Goal: Transaction & Acquisition: Purchase product/service

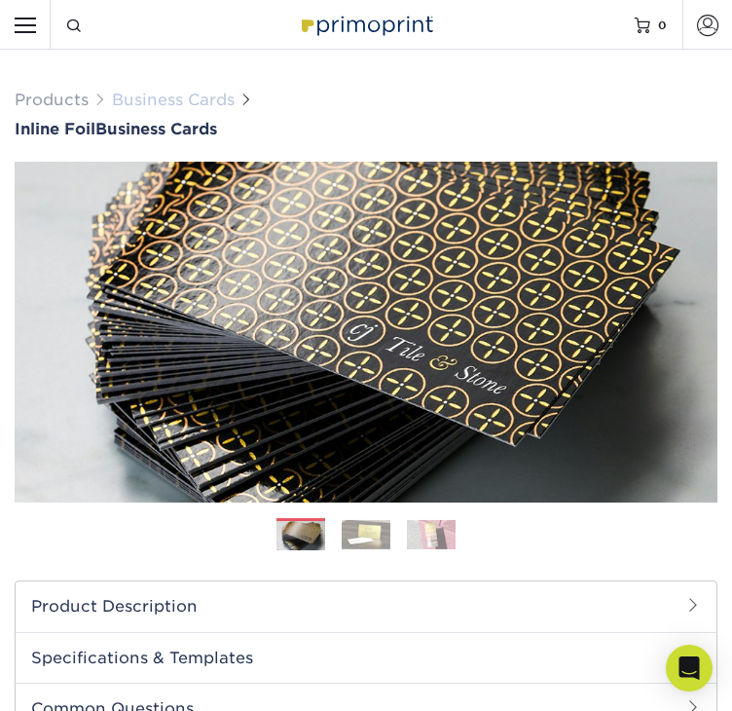
click at [142, 96] on link "Business Cards" at bounding box center [173, 100] width 123 height 18
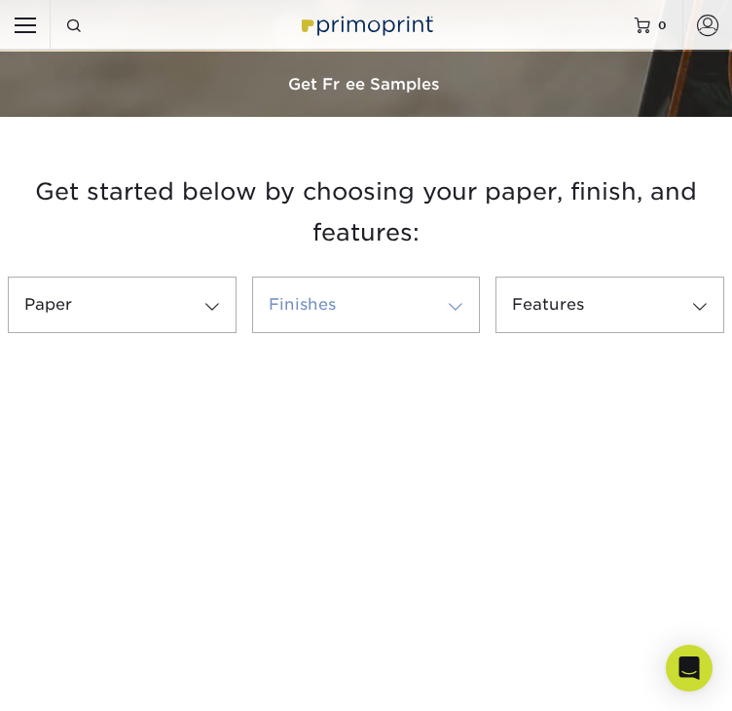
scroll to position [487, 0]
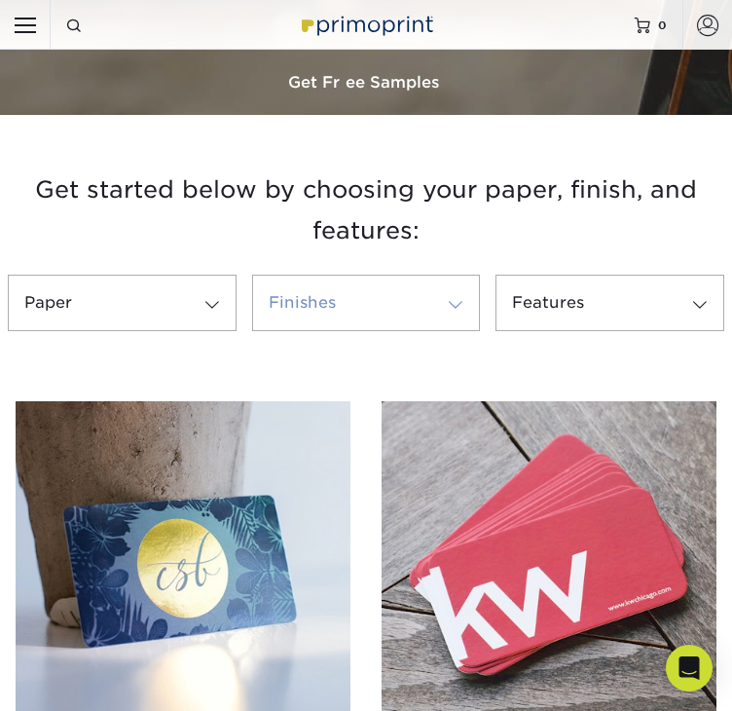
click at [327, 299] on link "Finishes" at bounding box center [366, 303] width 229 height 56
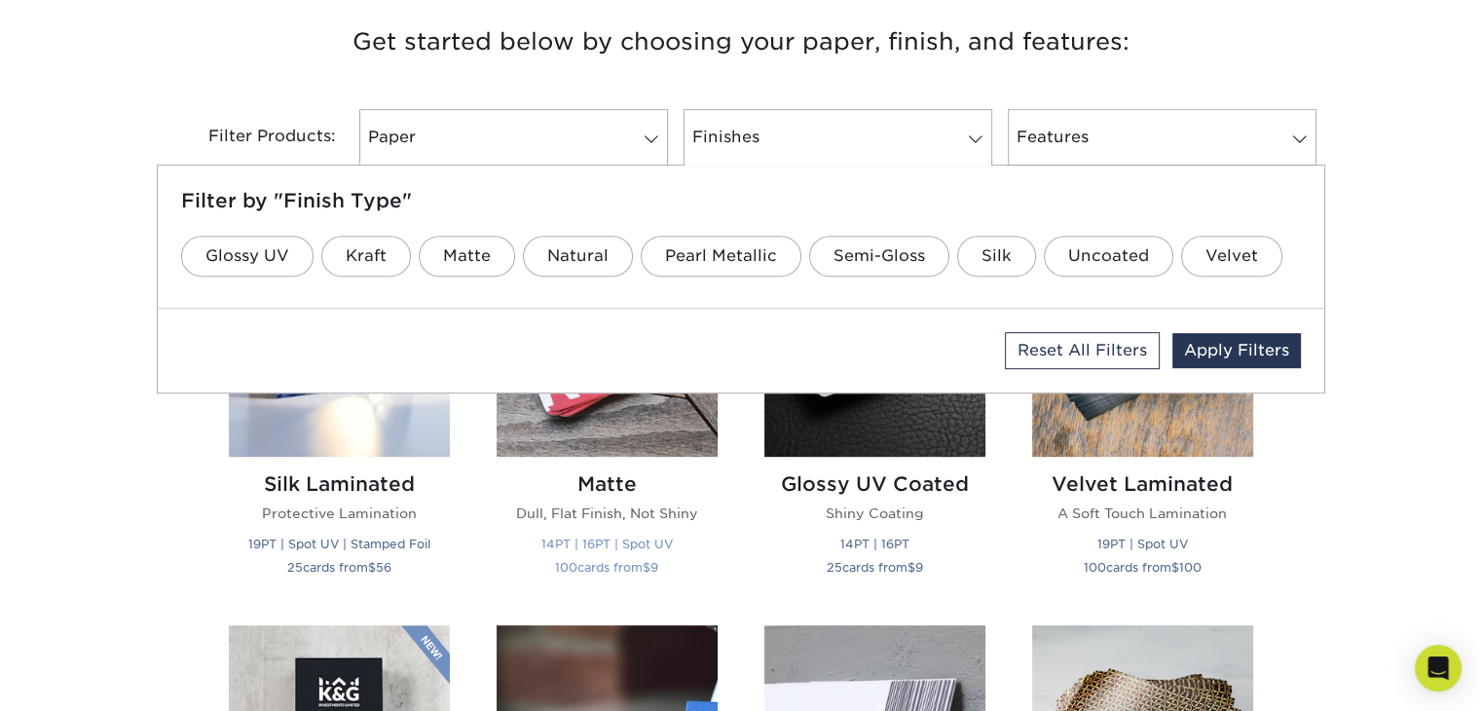
scroll to position [810, 0]
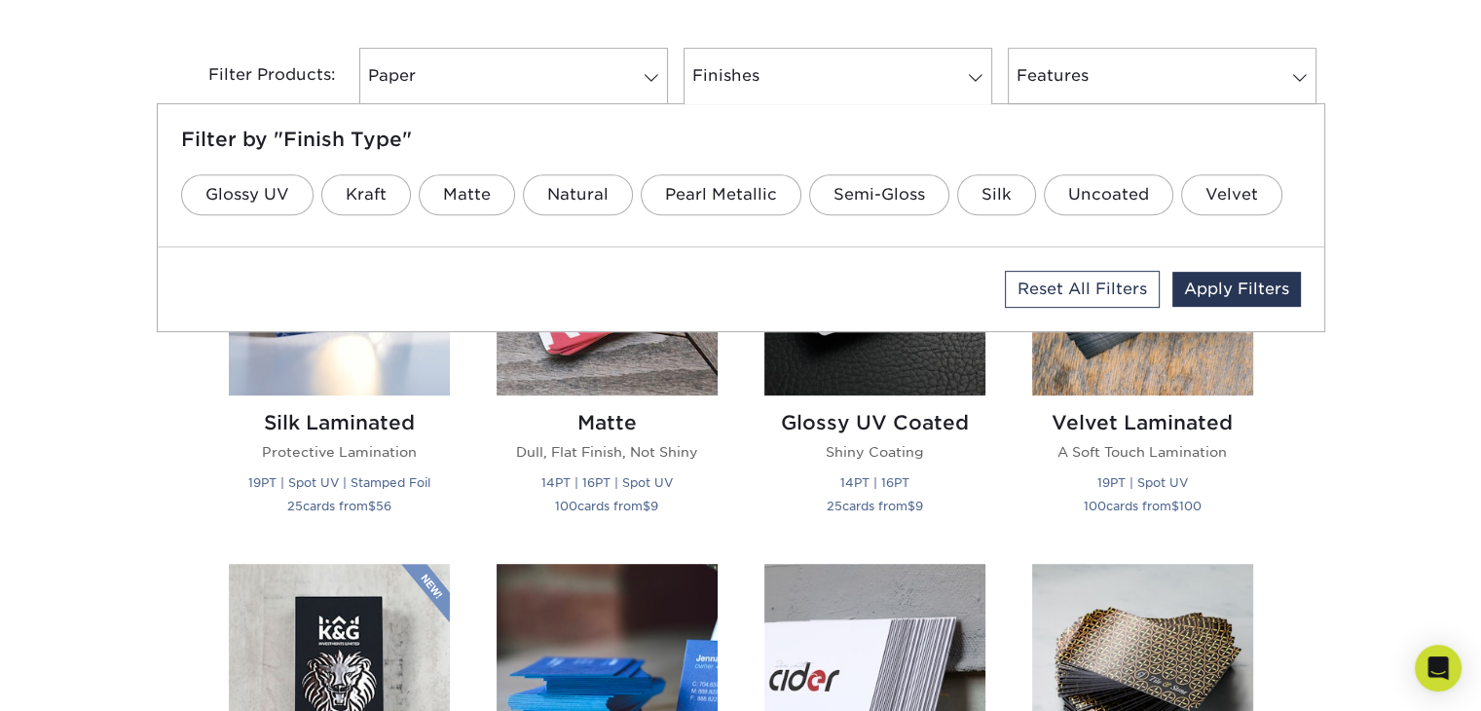
click at [159, 97] on div "Filter Products:" at bounding box center [254, 76] width 195 height 56
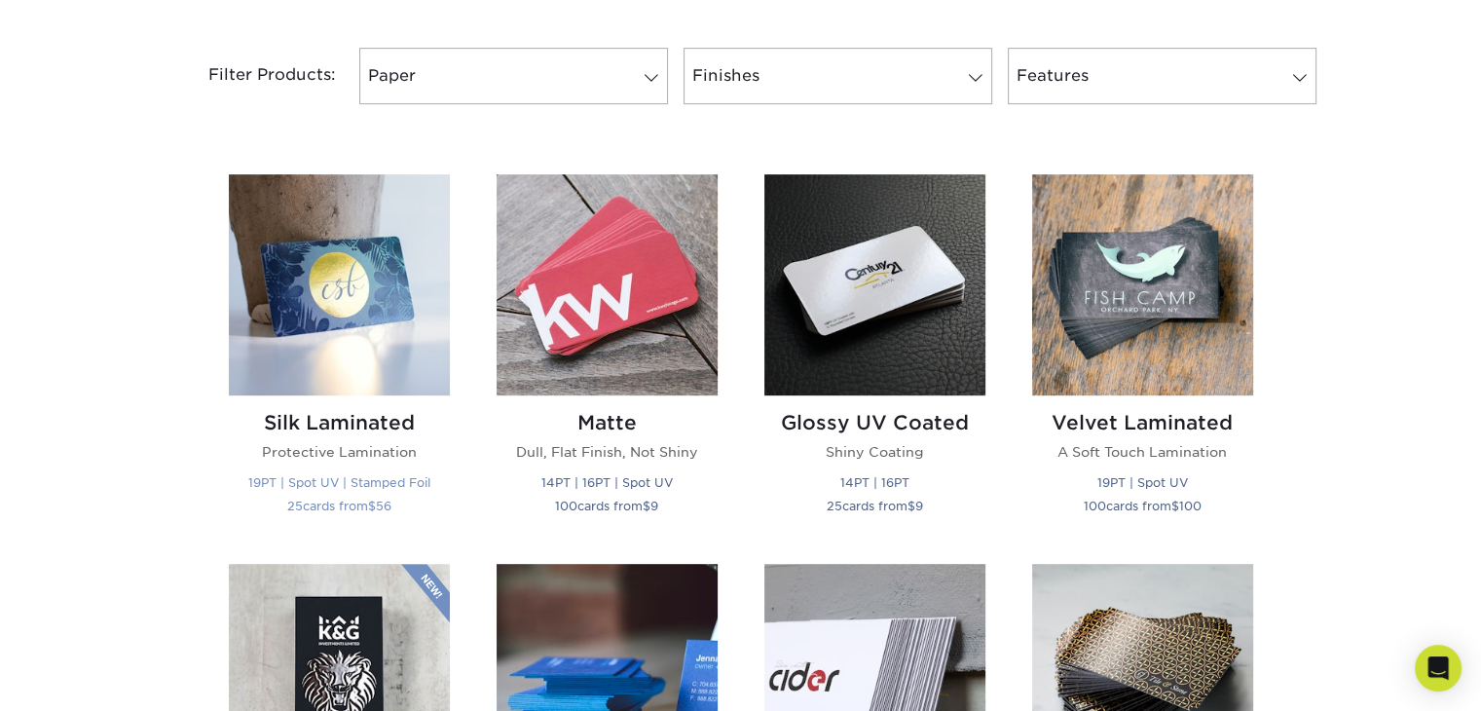
click at [327, 417] on h2 "Silk Laminated" at bounding box center [339, 422] width 221 height 23
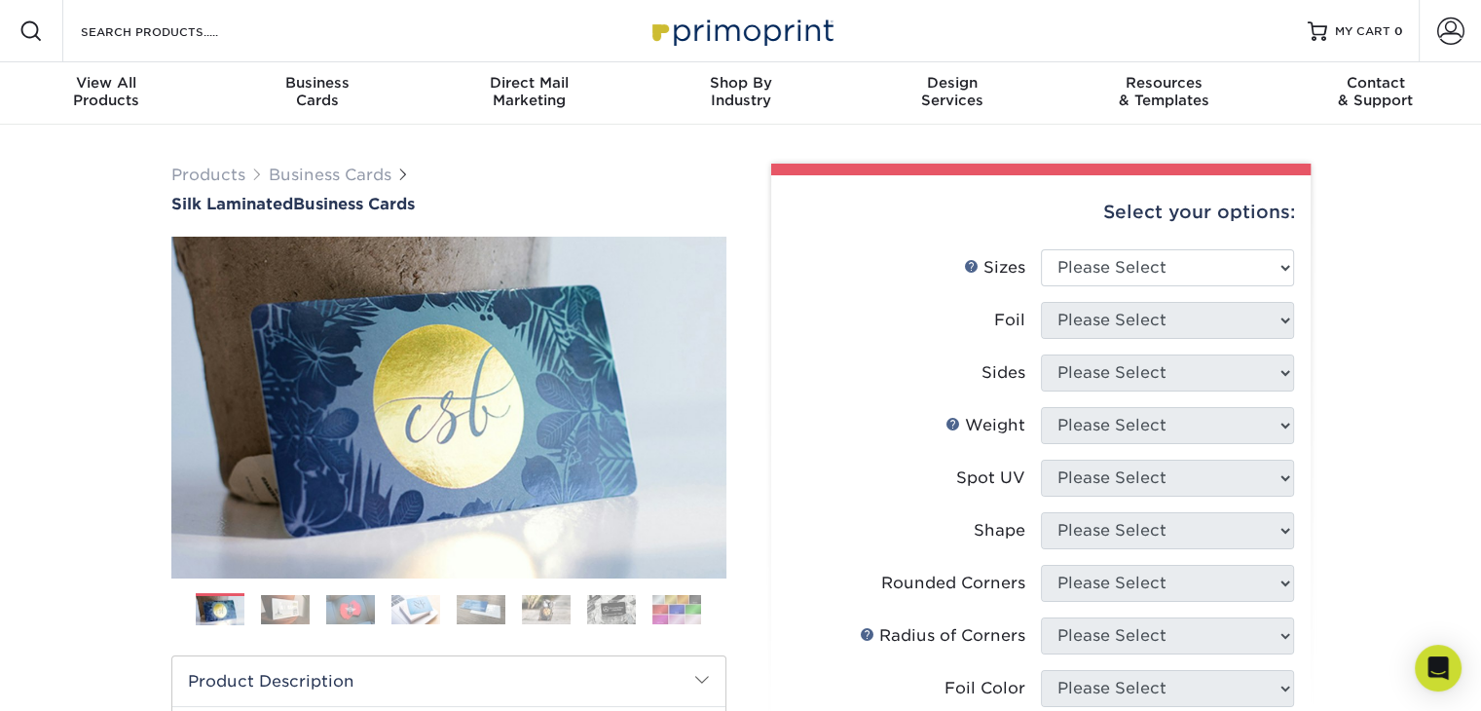
click at [304, 618] on img at bounding box center [285, 609] width 49 height 29
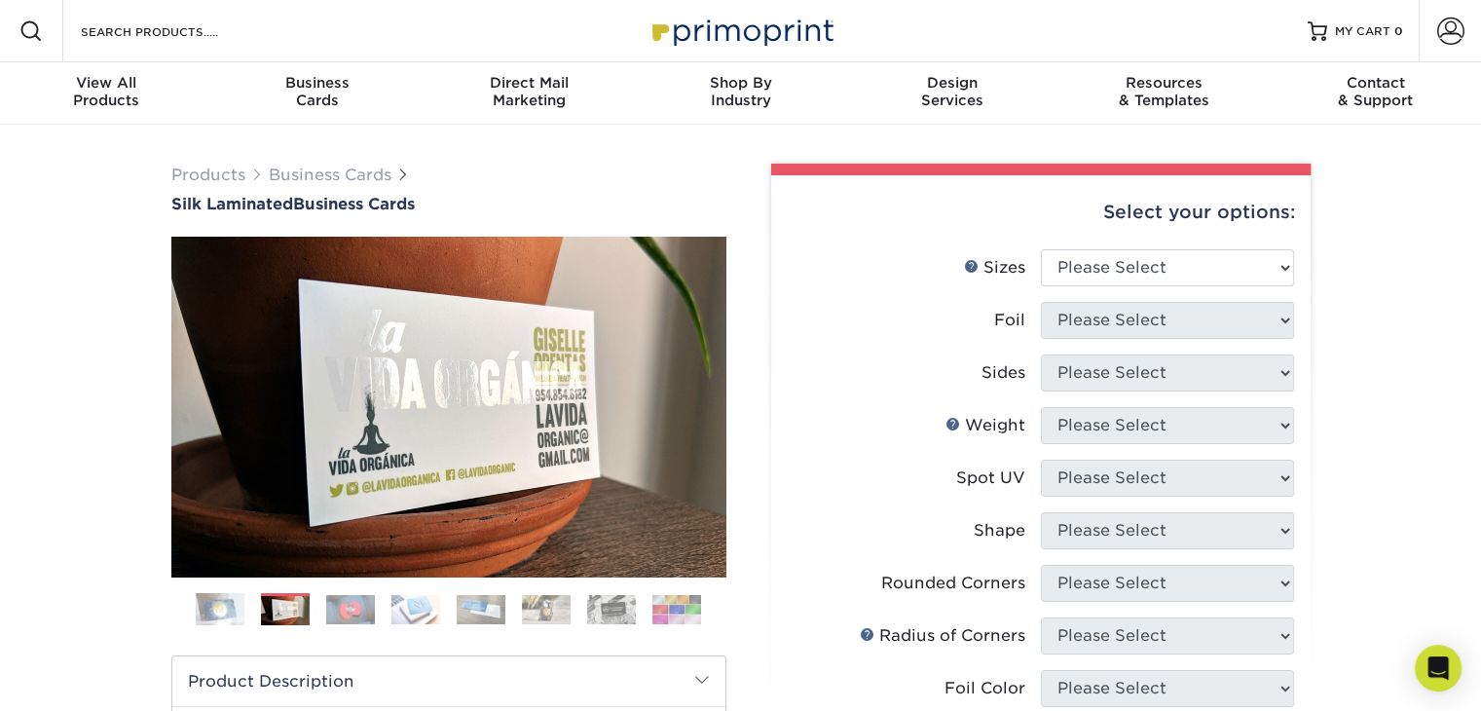
click at [335, 621] on img at bounding box center [350, 609] width 49 height 29
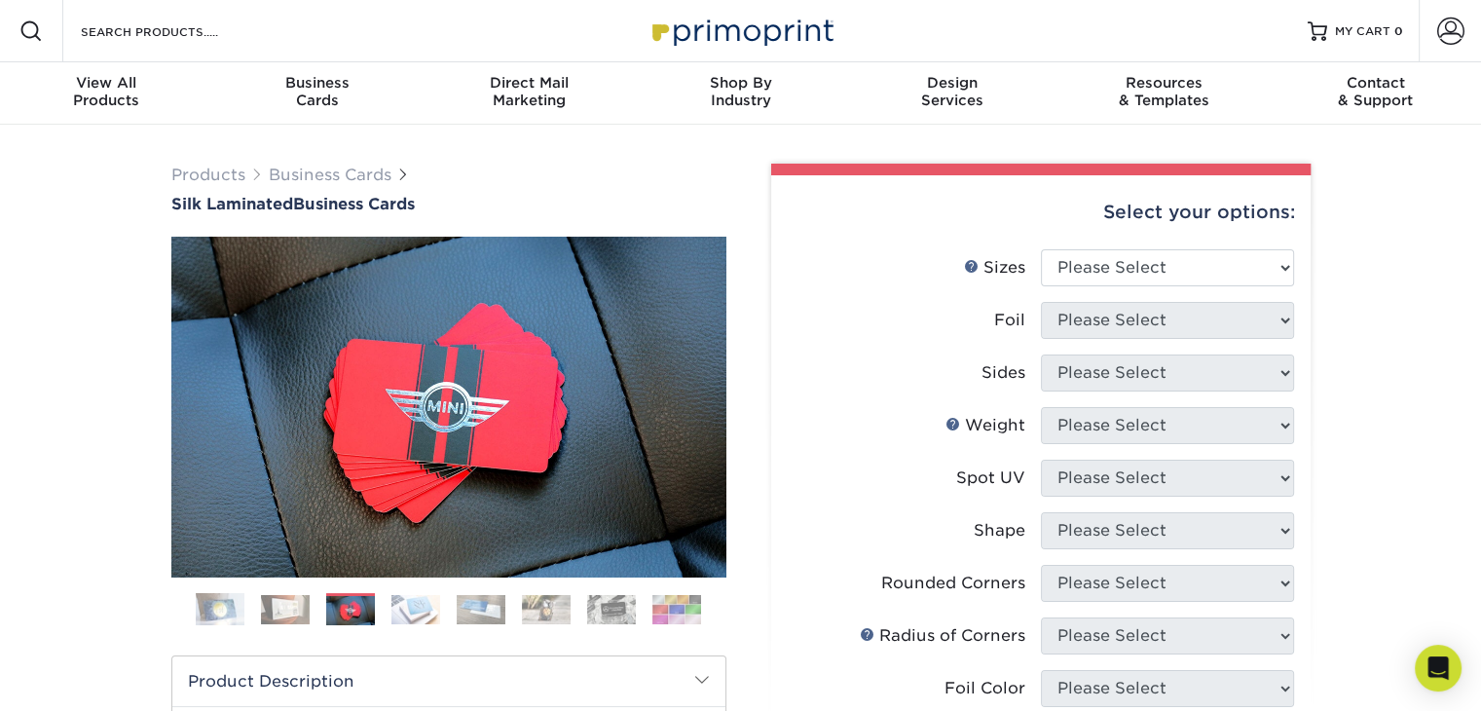
click at [390, 625] on ol at bounding box center [448, 616] width 555 height 47
click at [407, 613] on img at bounding box center [415, 609] width 49 height 29
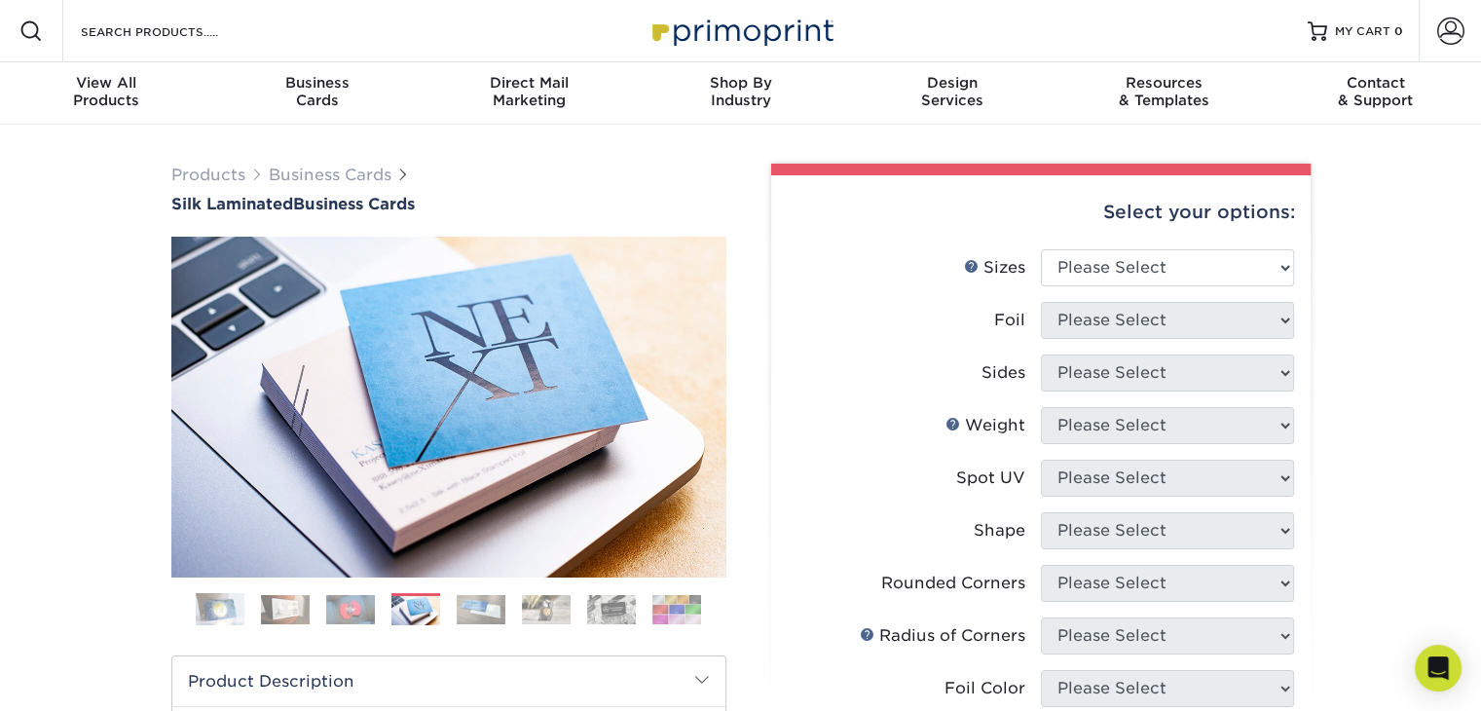
click at [496, 616] on img at bounding box center [481, 609] width 49 height 29
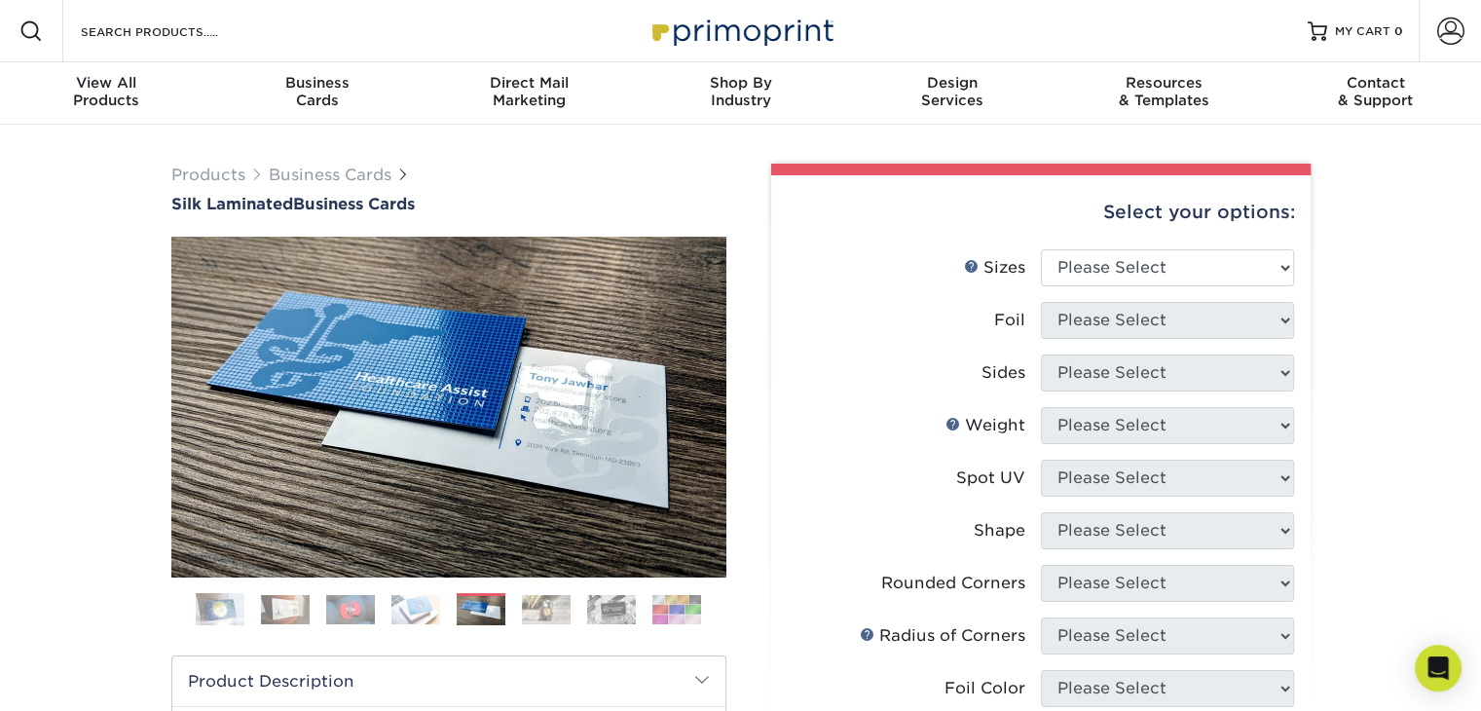
click at [551, 607] on img at bounding box center [546, 609] width 49 height 29
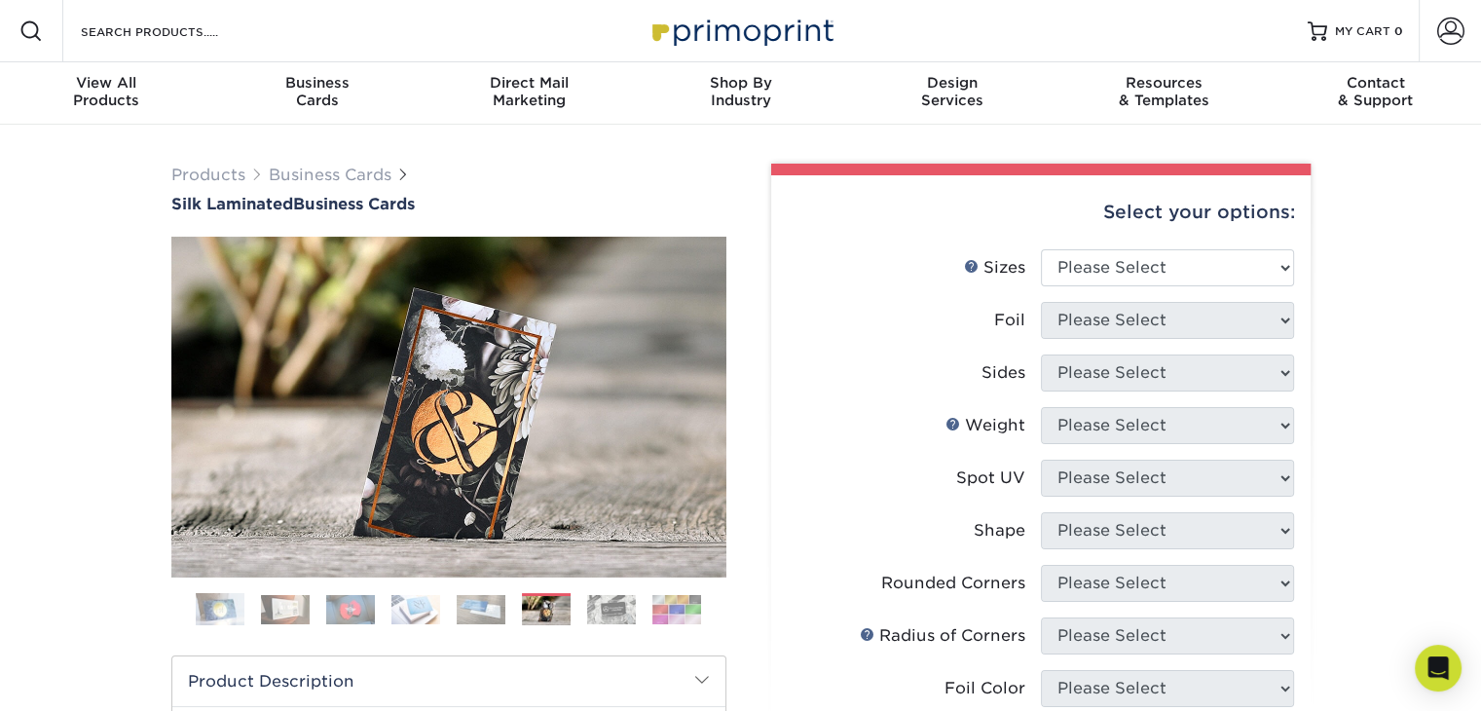
click at [604, 609] on img at bounding box center [611, 609] width 49 height 29
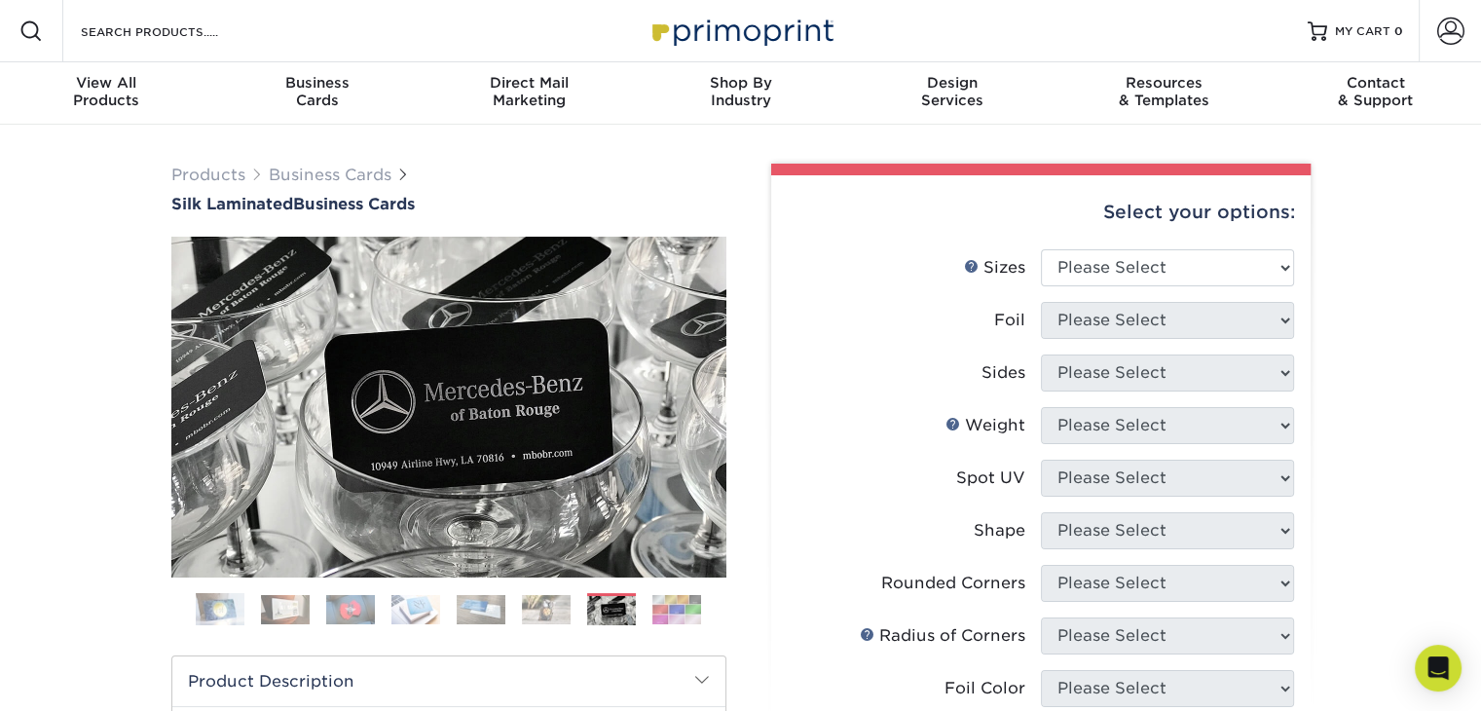
click at [675, 602] on img at bounding box center [676, 609] width 49 height 29
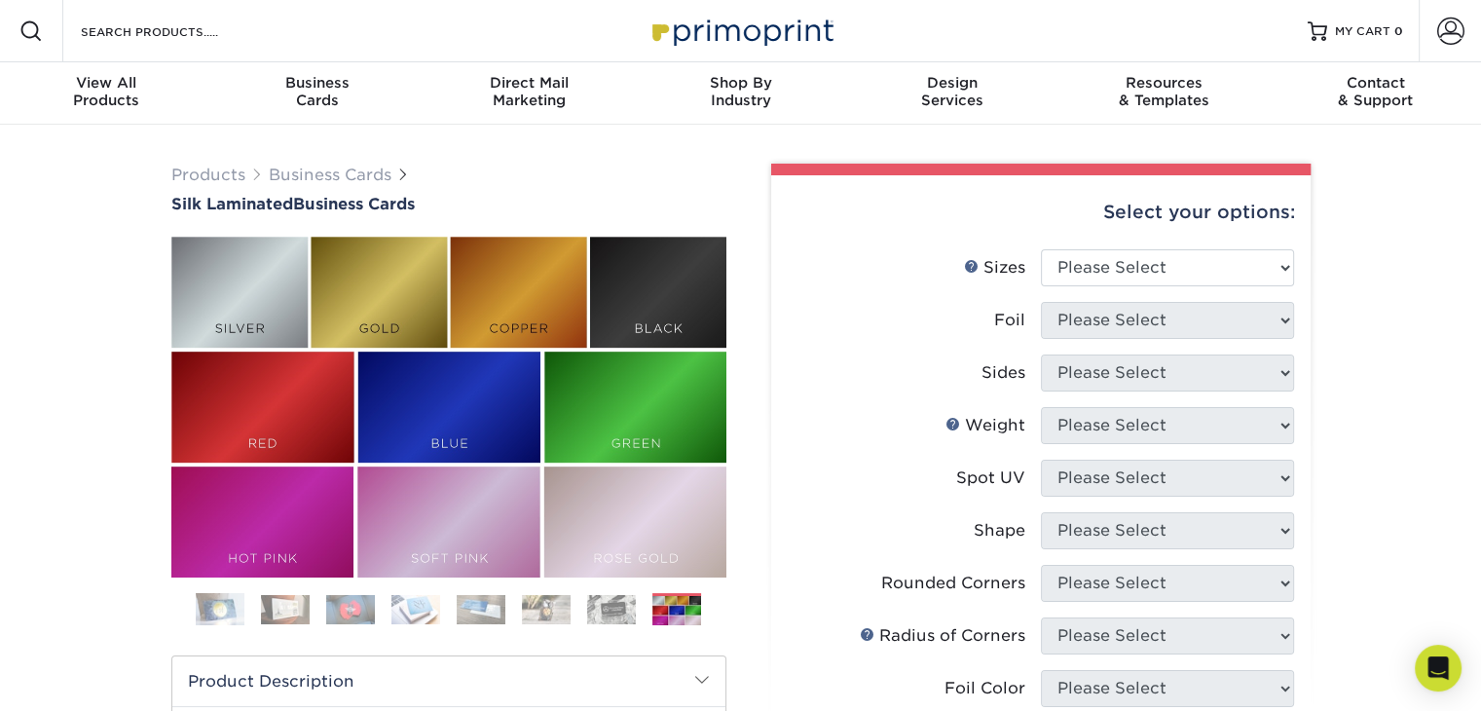
click at [214, 597] on img at bounding box center [220, 609] width 49 height 49
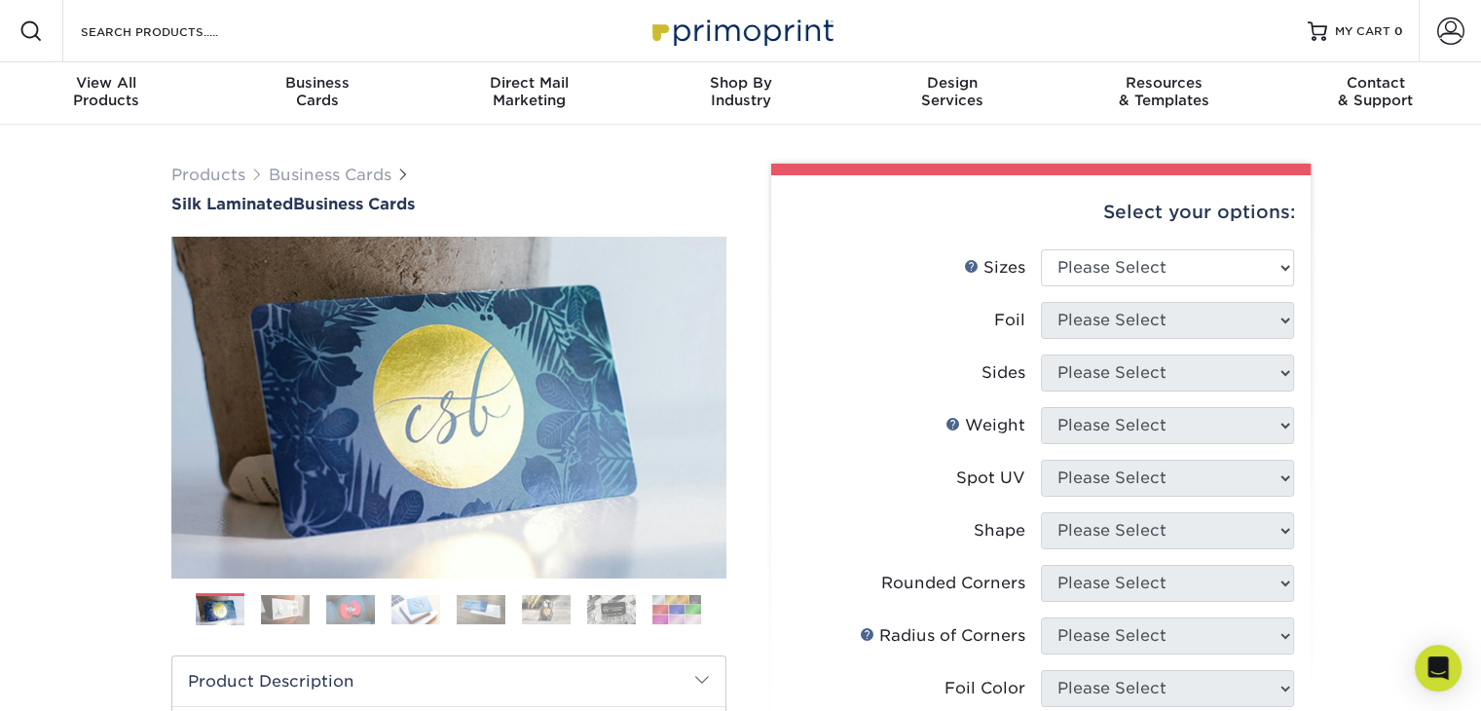
click at [269, 605] on img at bounding box center [285, 609] width 49 height 29
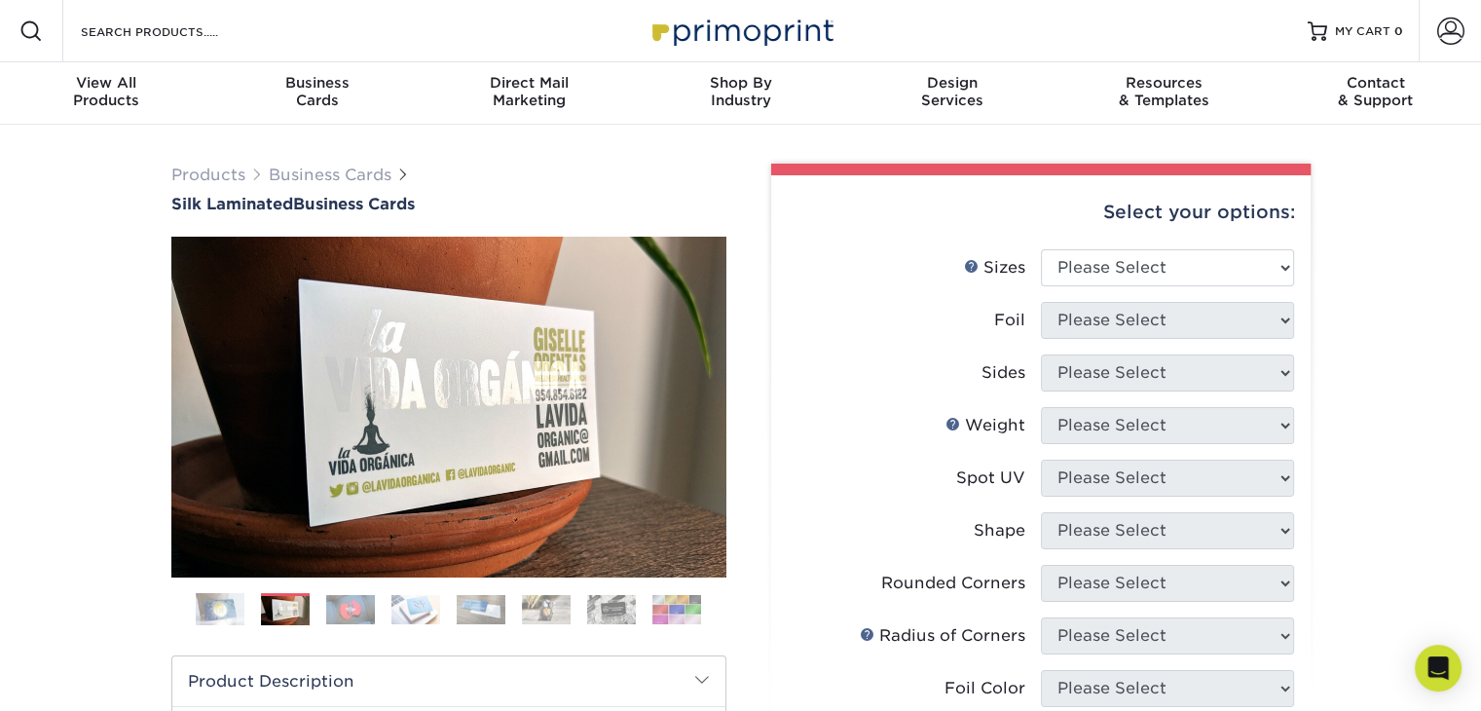
click at [347, 614] on img at bounding box center [350, 609] width 49 height 29
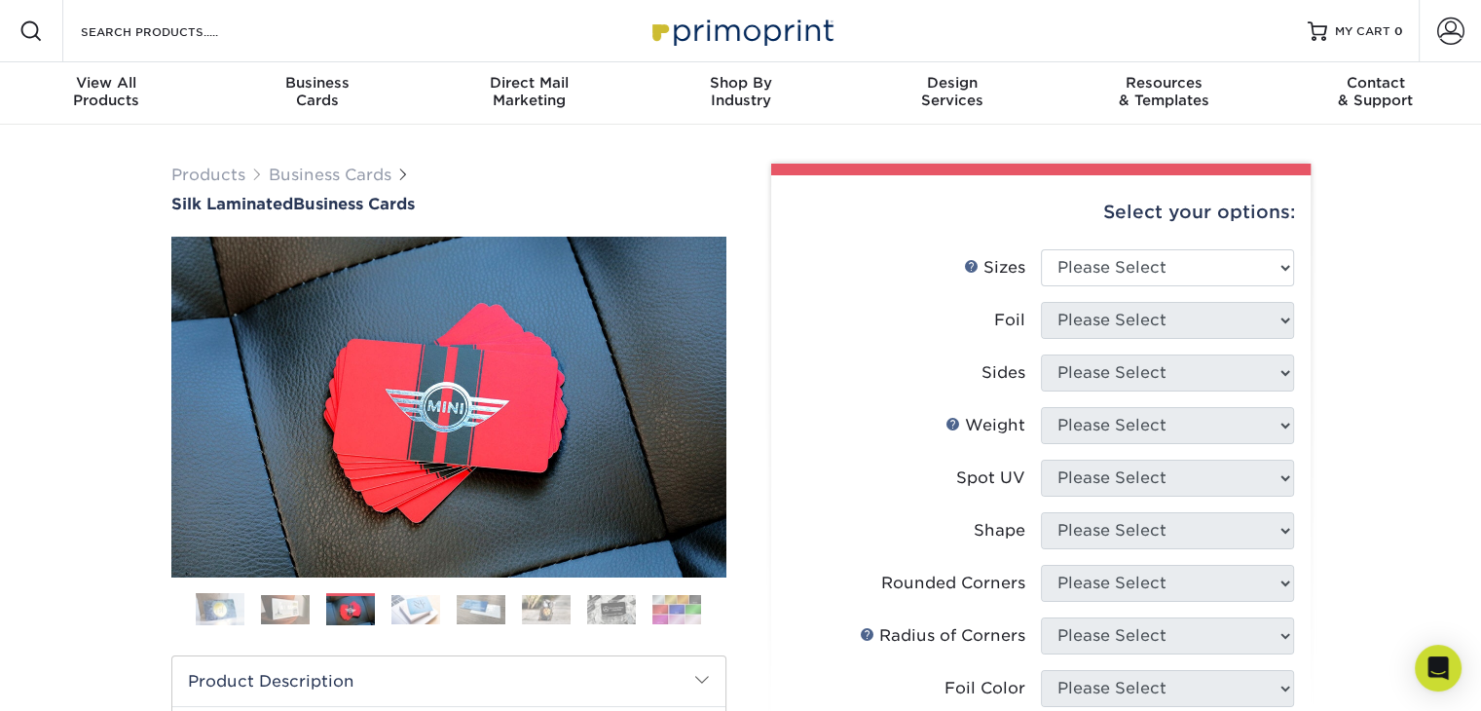
click at [407, 620] on img at bounding box center [415, 609] width 49 height 29
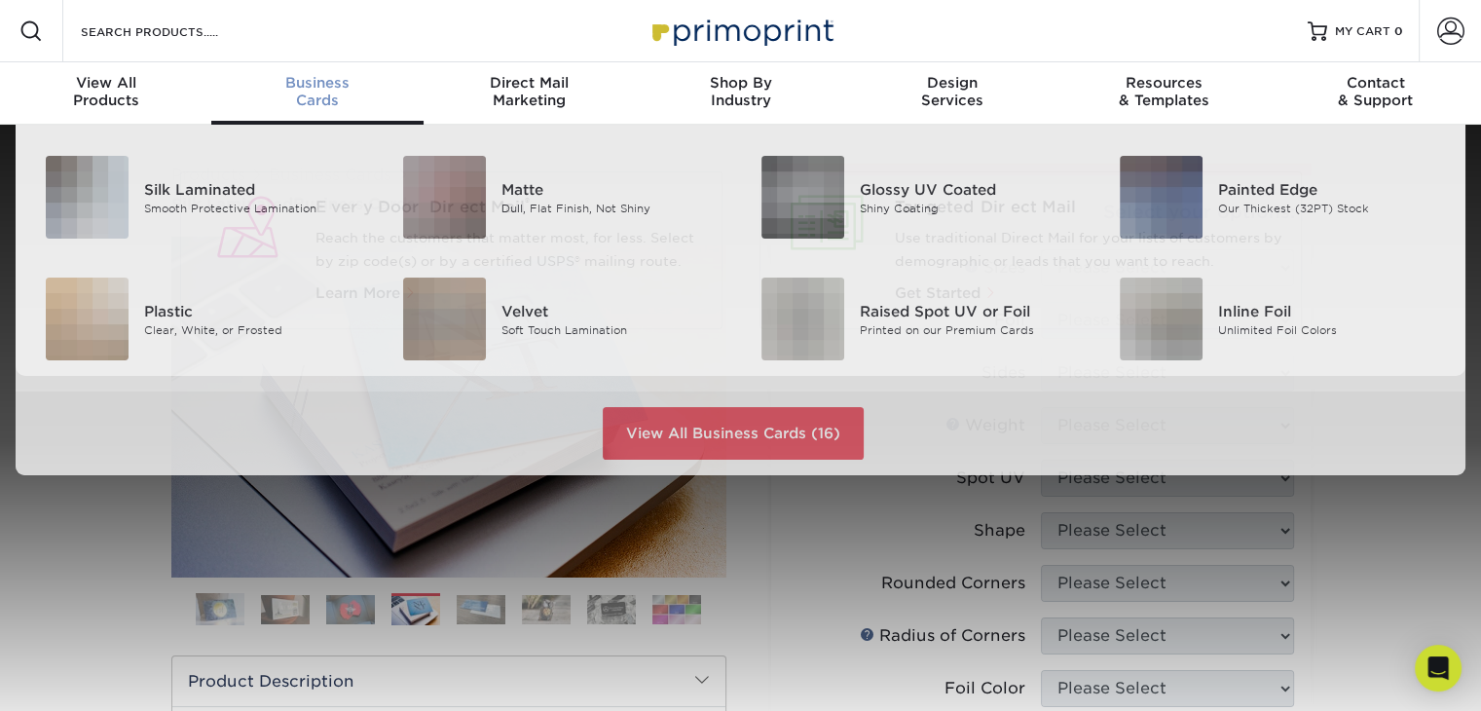
scroll to position [1, 0]
click at [332, 86] on span "Business" at bounding box center [316, 82] width 211 height 18
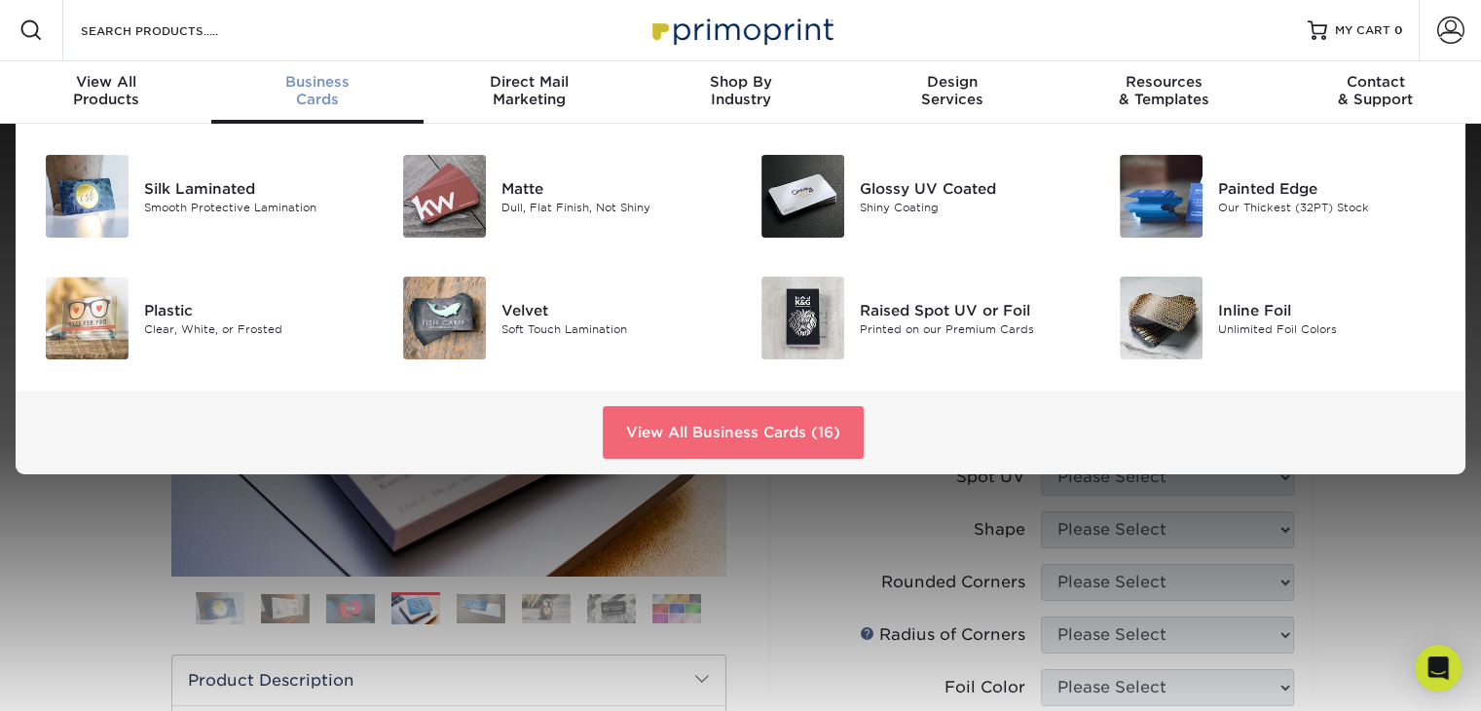
click at [679, 429] on link "View All Business Cards (16)" at bounding box center [733, 432] width 261 height 53
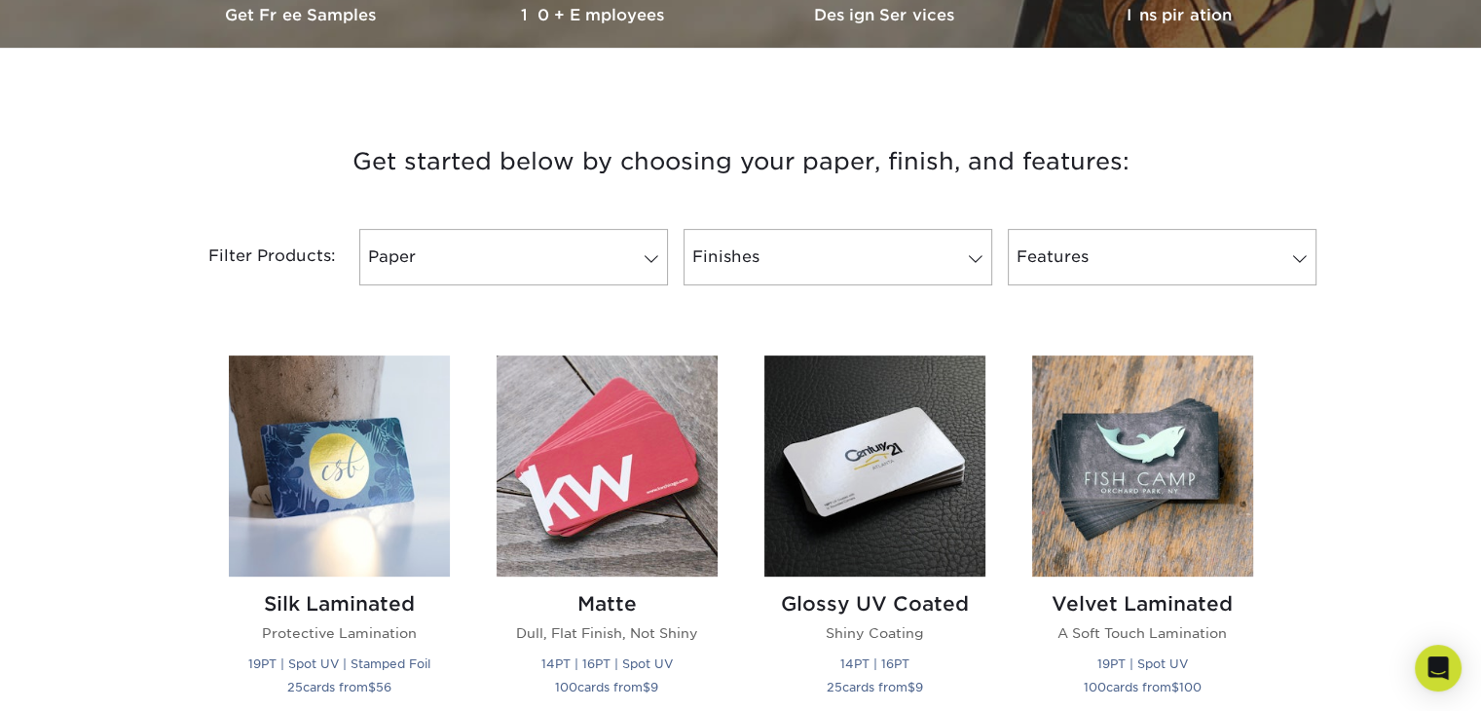
scroll to position [584, 0]
